Goal: Find specific page/section: Find specific page/section

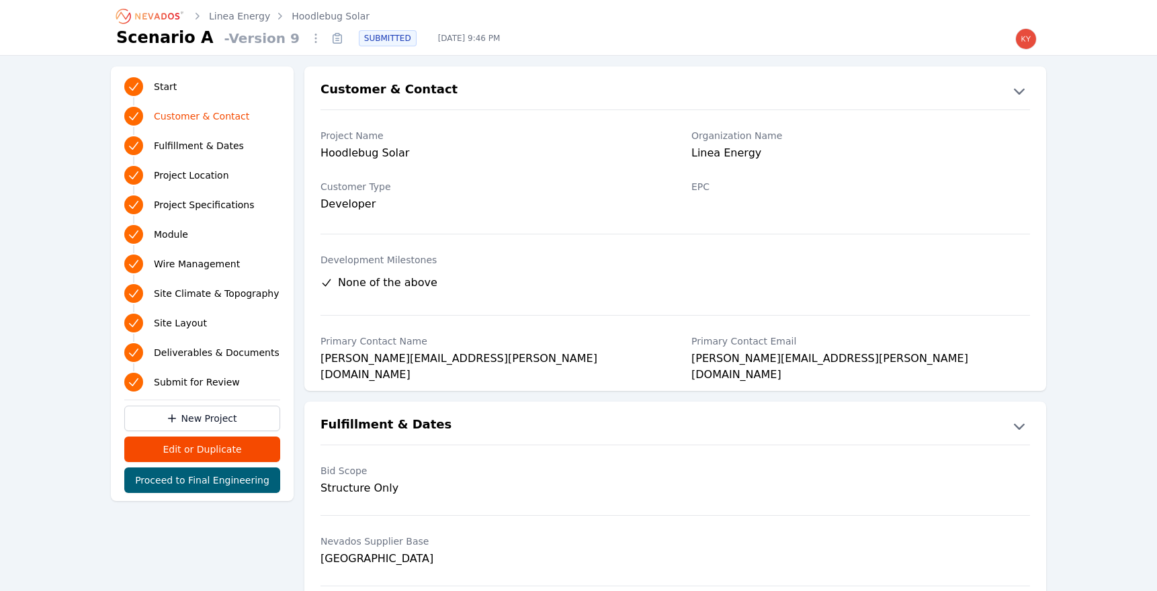
click at [173, 18] on icon "Breadcrumb" at bounding box center [157, 16] width 44 height 7
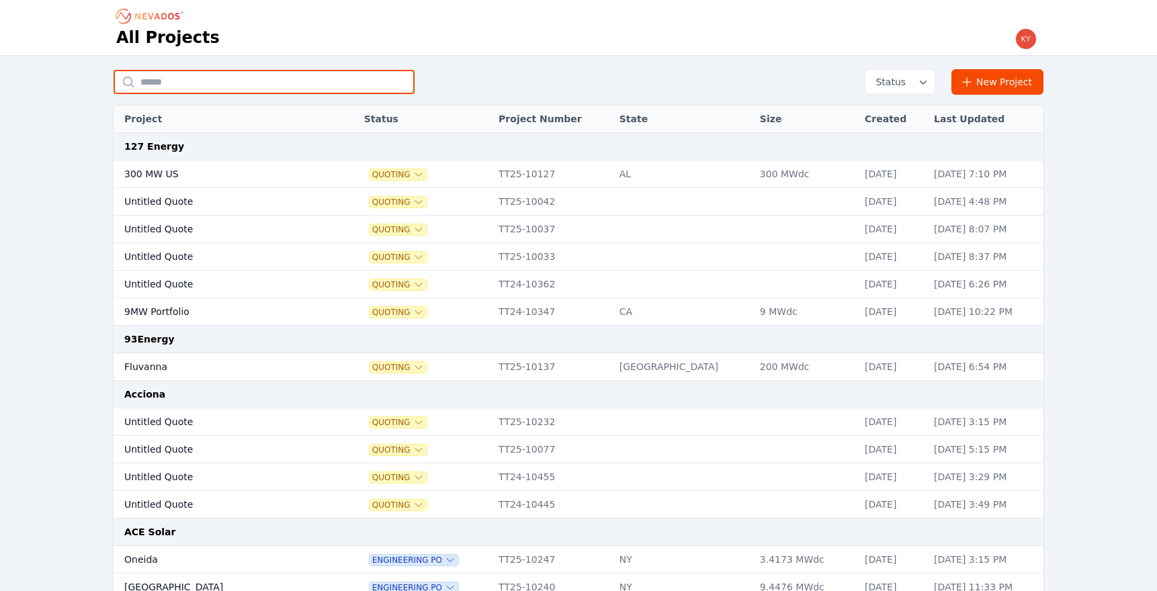
click at [287, 79] on input "text" at bounding box center [264, 82] width 301 height 24
type input "**********"
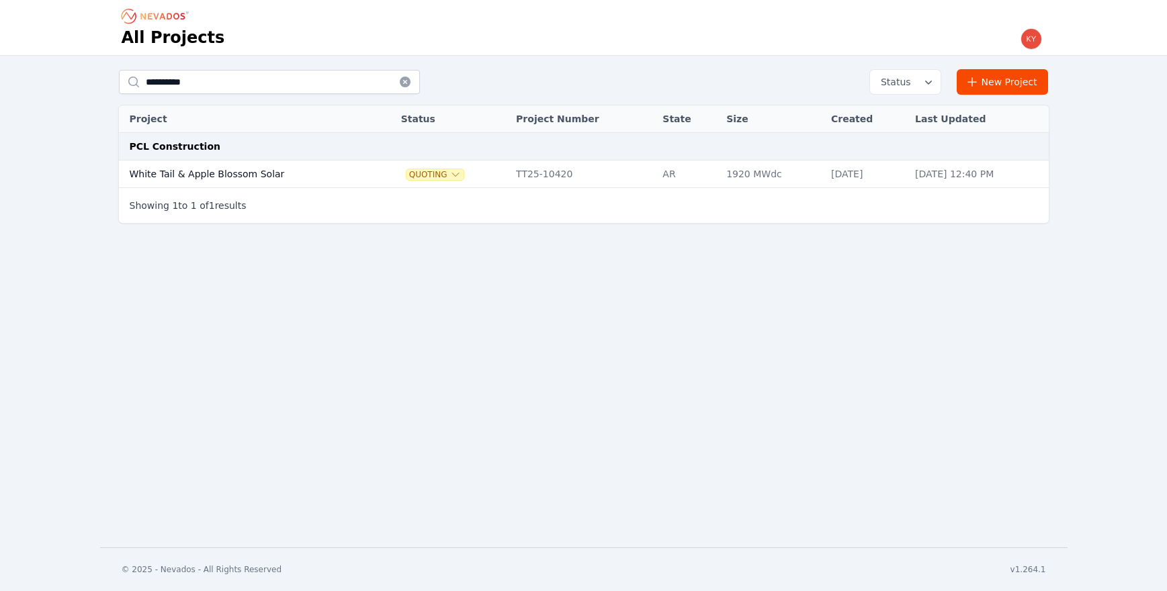
click at [198, 174] on td "White Tail & Apple Blossom Solar" at bounding box center [246, 175] width 255 height 28
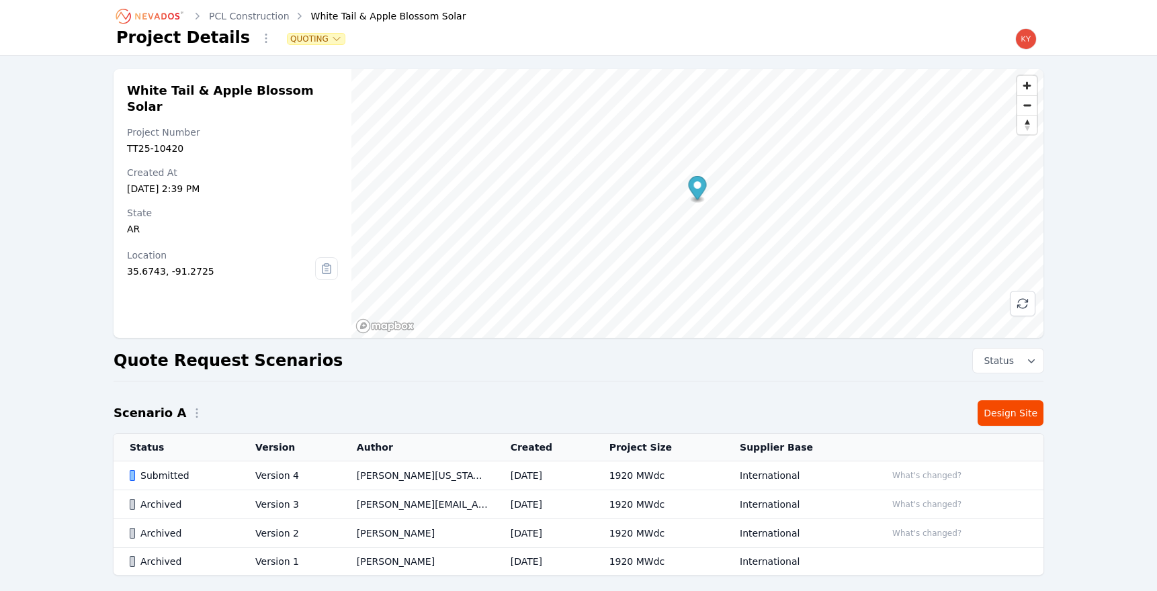
scroll to position [63, 0]
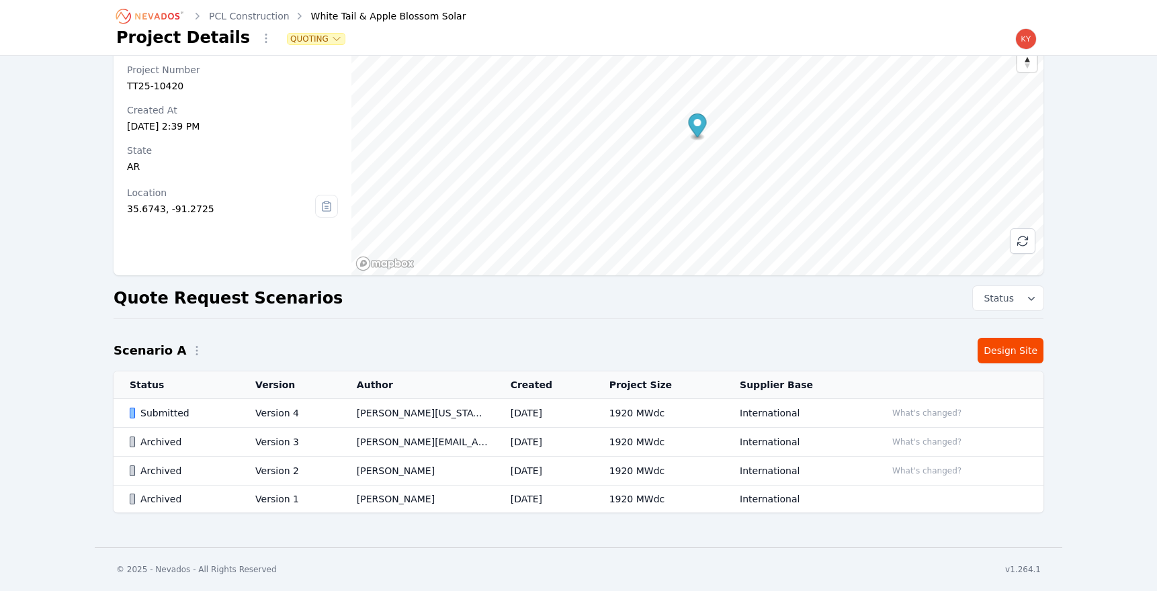
click at [350, 412] on td "[PERSON_NAME][US_STATE]" at bounding box center [418, 413] width 154 height 29
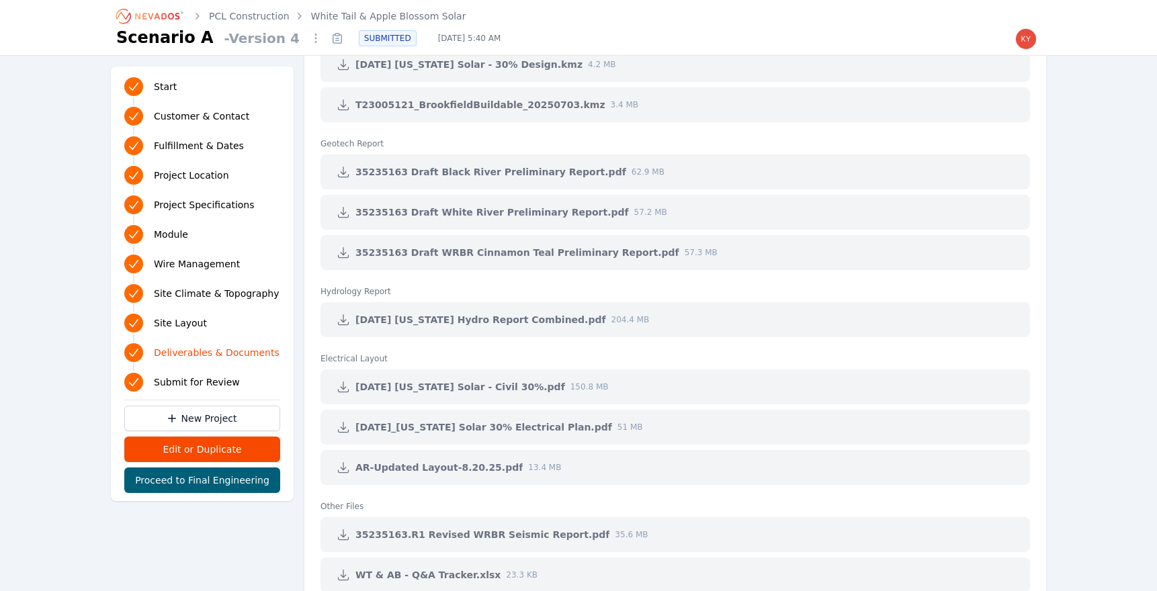
scroll to position [2857, 0]
